Goal: Check status: Check status

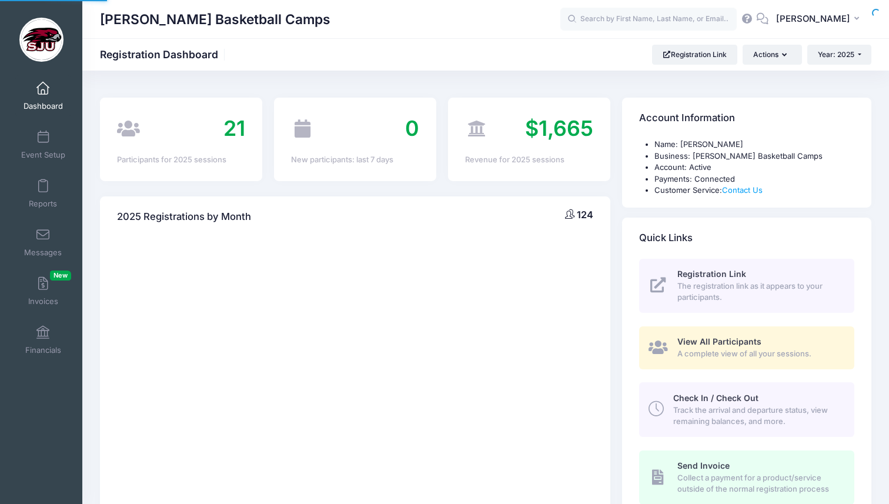
select select
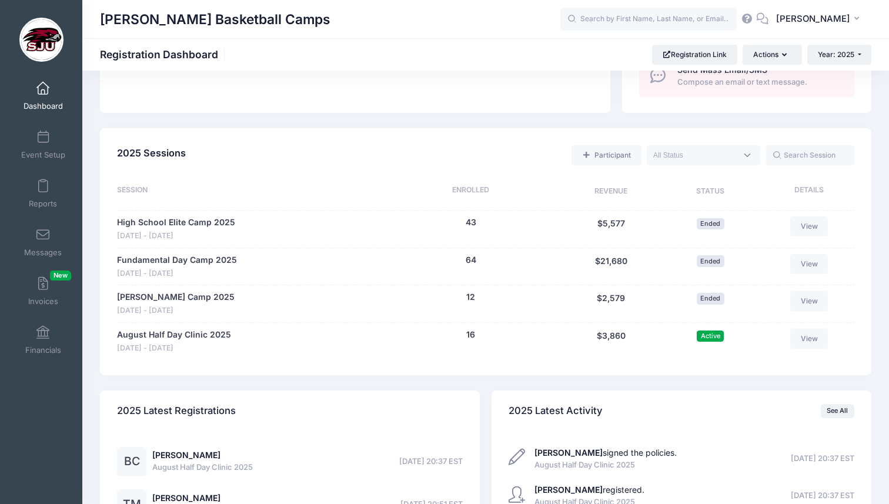
scroll to position [472, 0]
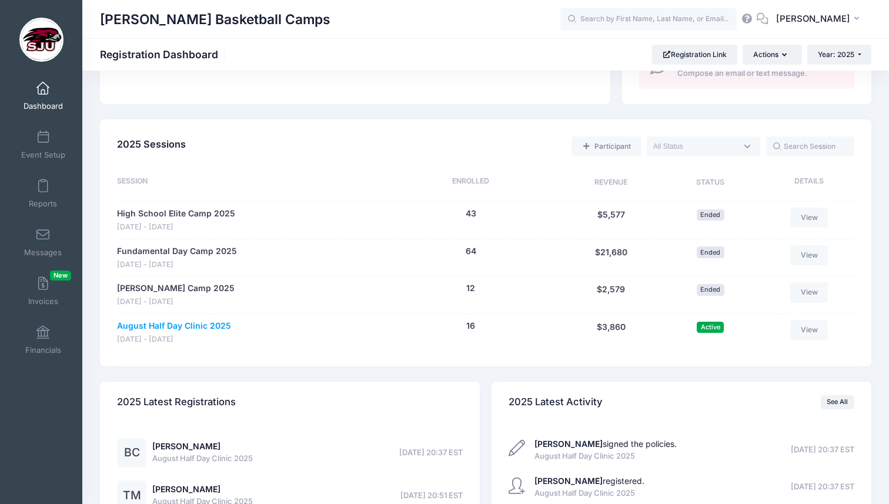
click at [217, 326] on link "August Half Day Clinic 2025" at bounding box center [174, 326] width 114 height 12
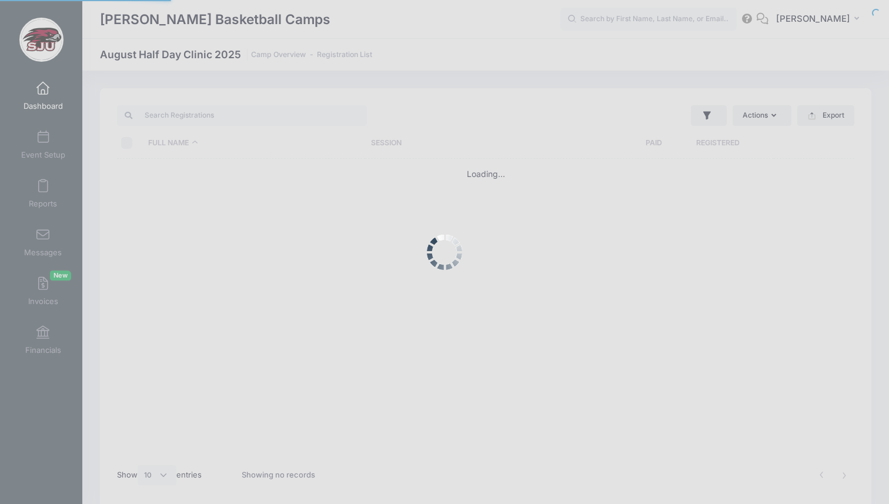
select select "10"
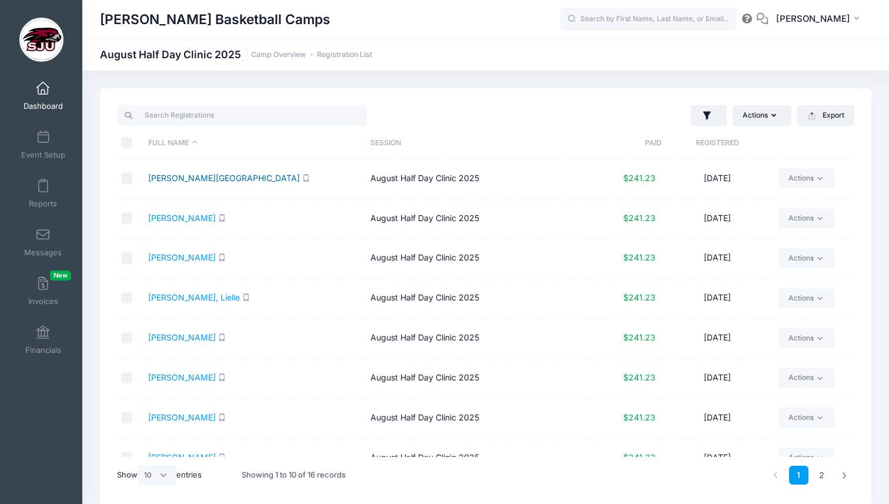
click at [168, 177] on link "[PERSON_NAME][GEOGRAPHIC_DATA]" at bounding box center [224, 178] width 152 height 10
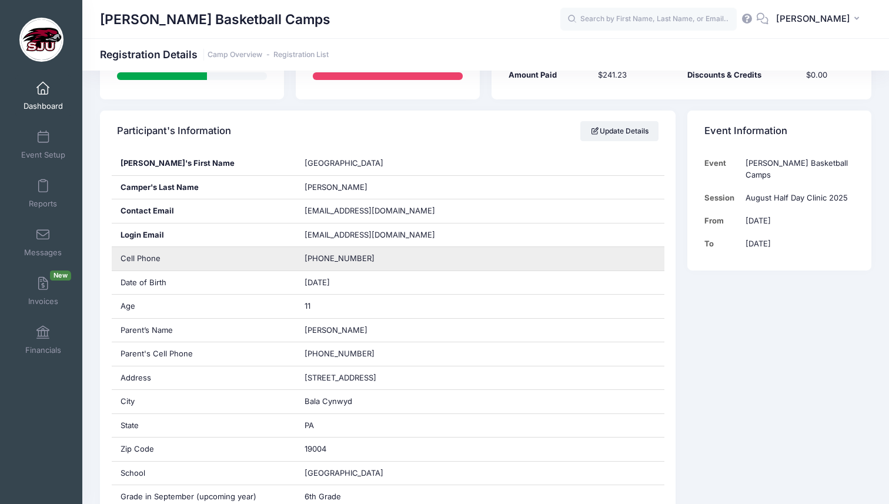
scroll to position [170, 0]
